Goal: Information Seeking & Learning: Check status

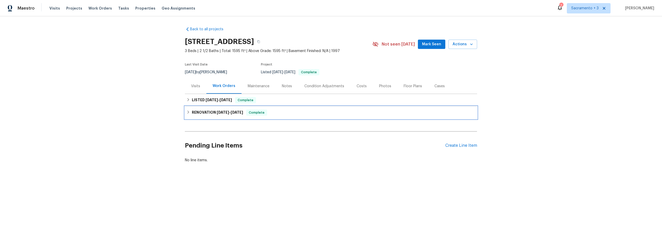
click at [189, 112] on div "RENOVATION [DATE] - [DATE] Complete" at bounding box center [331, 112] width 289 height 6
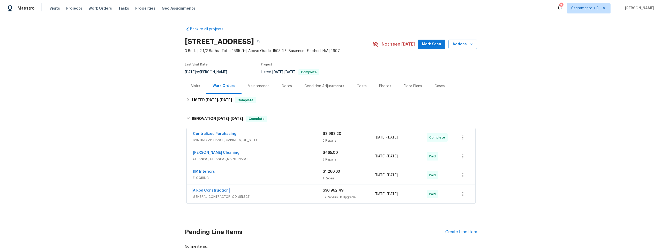
click at [205, 190] on link "A Rod Construction" at bounding box center [211, 191] width 36 height 4
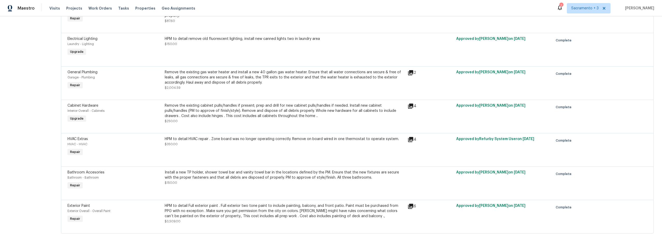
scroll to position [1546, 0]
click at [284, 211] on div "HPM to detail Full exterior paint . Full exterior two tone paint to include pai…" at bounding box center [285, 211] width 240 height 16
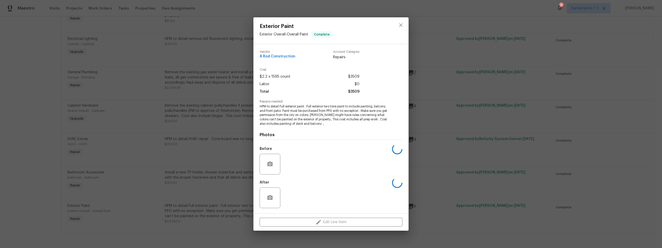
click at [284, 212] on div "Vendor A Rod Construction Account Category Repairs Cost $2.2 x 1595 count $3509…" at bounding box center [331, 128] width 155 height 169
click at [183, 180] on div "Exterior Paint Exterior Overall - Overall Paint Complete Vendor A Rod Construct…" at bounding box center [331, 124] width 662 height 248
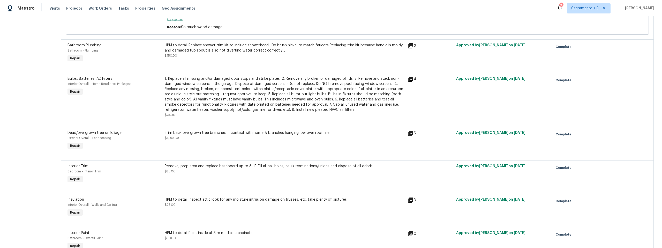
scroll to position [0, 0]
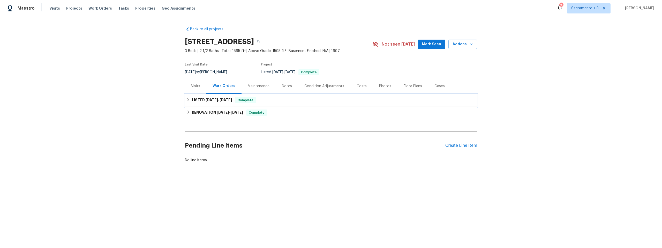
click at [188, 102] on div "LISTED 7/2/25 - 7/3/25 Complete" at bounding box center [331, 100] width 289 height 6
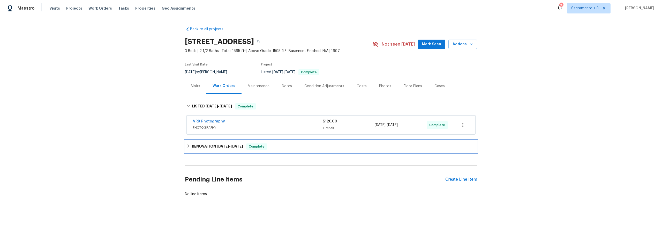
click at [187, 146] on icon at bounding box center [189, 146] width 4 height 4
